Goal: Transaction & Acquisition: Subscribe to service/newsletter

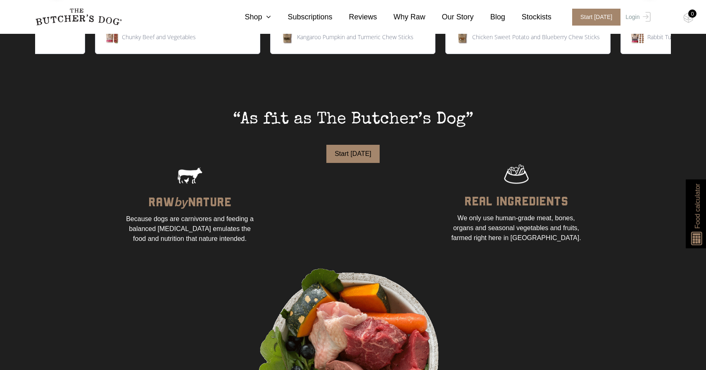
scroll to position [526, 0]
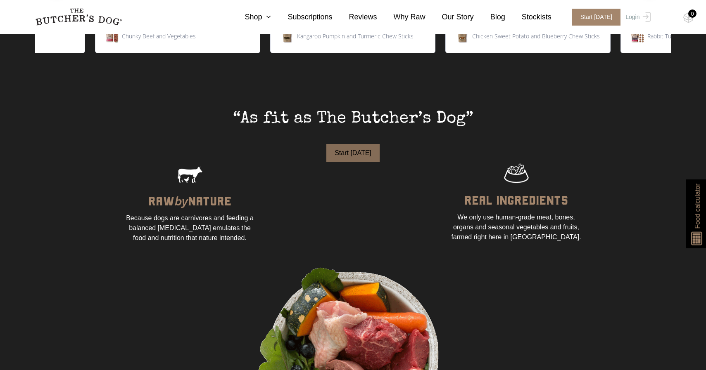
click at [363, 149] on button "Start Today" at bounding box center [352, 153] width 53 height 18
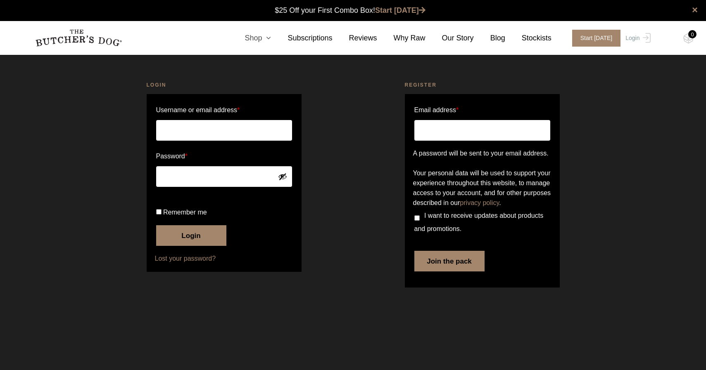
click at [270, 41] on icon at bounding box center [266, 37] width 9 height 7
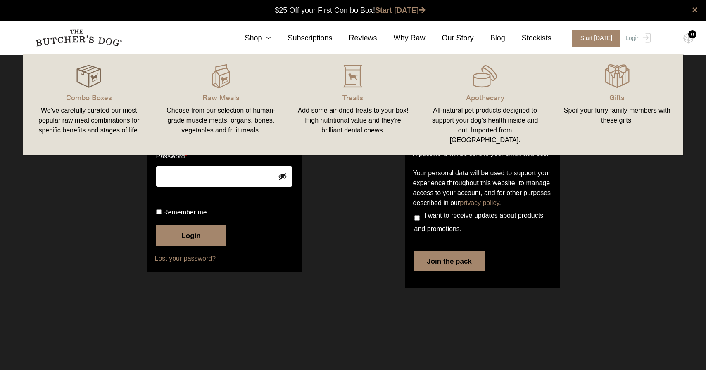
click at [92, 78] on img at bounding box center [88, 76] width 25 height 25
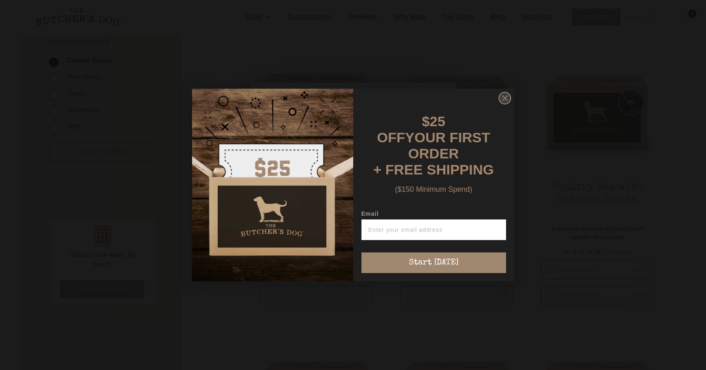
click at [499, 104] on circle "Close dialog" at bounding box center [504, 98] width 12 height 12
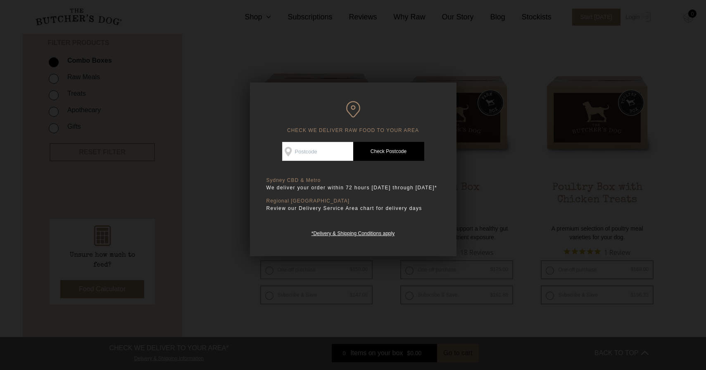
click at [340, 152] on input "Check Availability At" at bounding box center [317, 151] width 71 height 19
type input "2148"
click at [382, 143] on link "Check Postcode" at bounding box center [388, 151] width 71 height 19
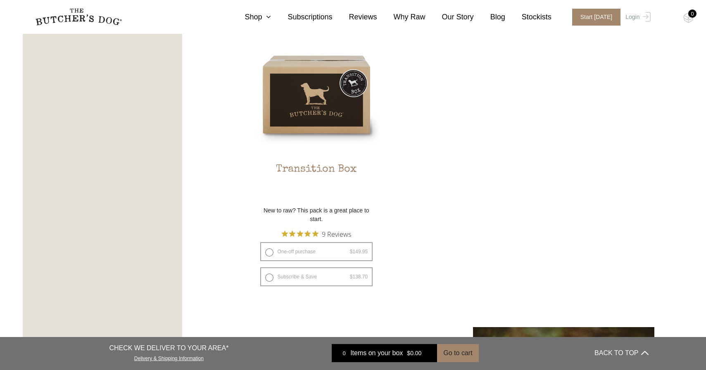
scroll to position [856, 0]
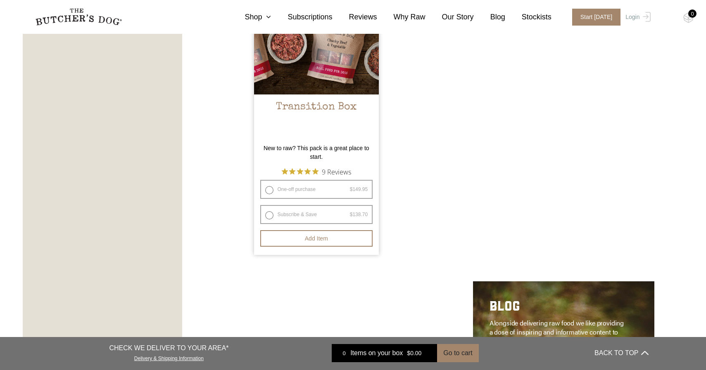
click at [347, 222] on label "Subscribe & Save $ 149.95 Original price was: $149.95. $ 138.70 Current price i…" at bounding box center [316, 214] width 113 height 19
radio input "true"
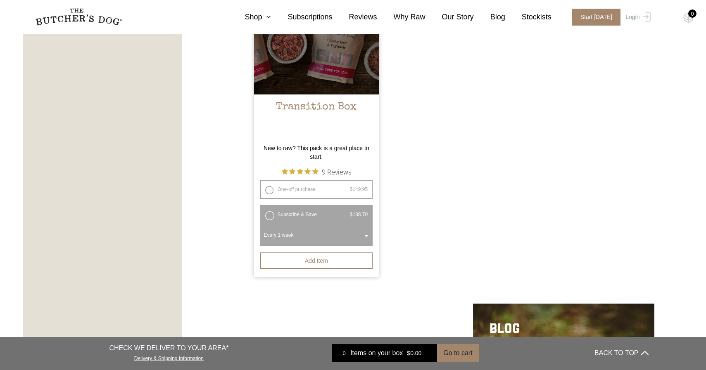
click at [338, 95] on link "Transition Box $ 149.95 Original price was: $149.95. $ 138.70 Current price is:…" at bounding box center [316, 55] width 125 height 170
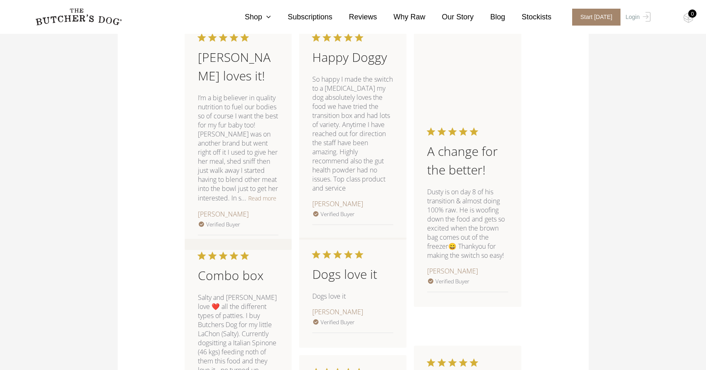
scroll to position [804, 0]
